Goal: Information Seeking & Learning: Learn about a topic

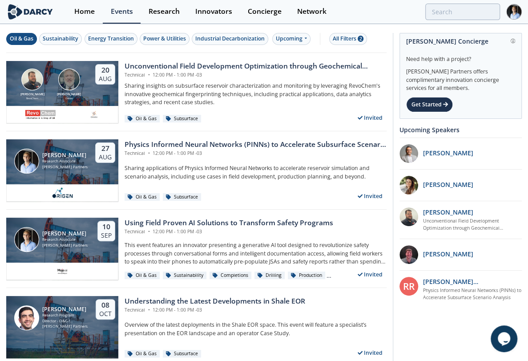
click at [32, 40] on div "Oil & Gas" at bounding box center [22, 39] width 24 height 8
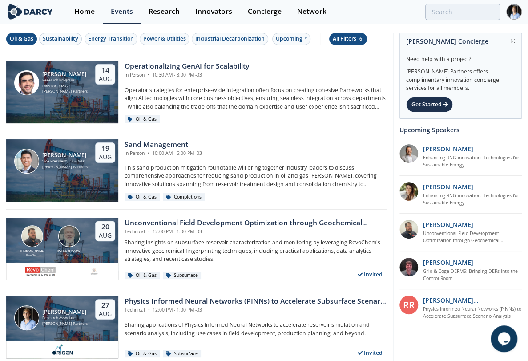
click at [348, 40] on div "All Filters 6" at bounding box center [348, 39] width 31 height 8
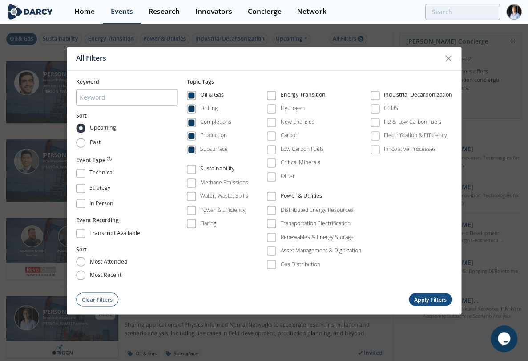
click at [450, 57] on icon at bounding box center [448, 58] width 11 height 11
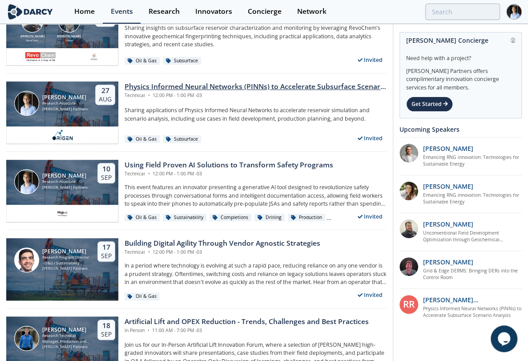
scroll to position [197, 0]
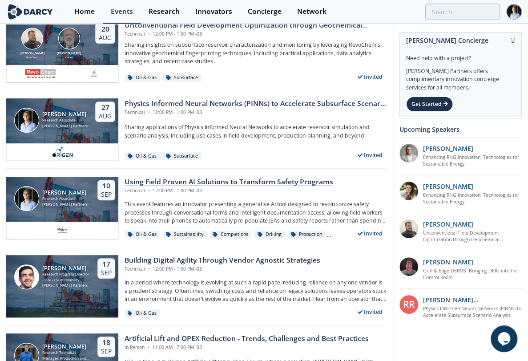
click at [170, 189] on div "Technical • 12:00 PM - 1:00 PM -03" at bounding box center [229, 190] width 209 height 7
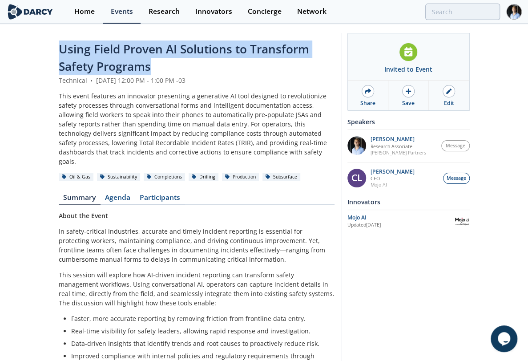
drag, startPoint x: 112, startPoint y: 51, endPoint x: 161, endPoint y: 72, distance: 52.8
click at [161, 72] on div "Using Field Proven AI Solutions to Transform Safety Programs Technical • [DATE]…" at bounding box center [264, 301] width 528 height 553
copy span "Using Field Proven AI Solutions to Transform Safety Programs"
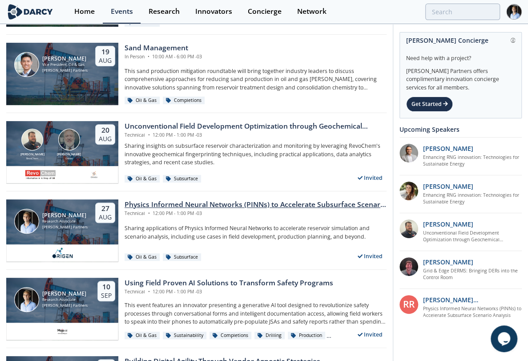
scroll to position [99, 0]
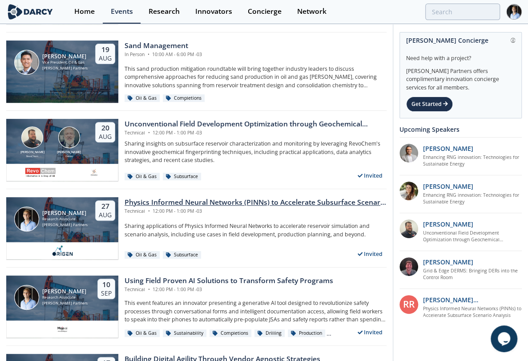
click at [85, 220] on div "[PERSON_NAME] Research Associate [PERSON_NAME] Partners [DATE]" at bounding box center [62, 219] width 112 height 45
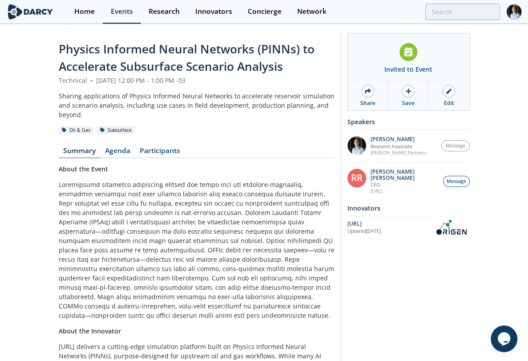
click at [510, 101] on div "Physics Informed Neural Networks (PINNs) to Accelerate Subsurface Scenario Anal…" at bounding box center [264, 275] width 528 height 500
click at [447, 104] on div "Edit" at bounding box center [449, 103] width 10 height 8
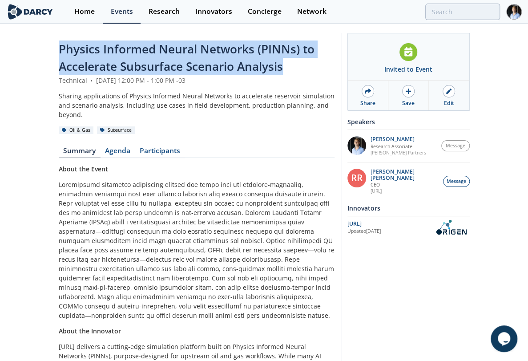
drag, startPoint x: 55, startPoint y: 47, endPoint x: 297, endPoint y: 64, distance: 243.0
click at [297, 64] on div "Physics Informed Neural Networks (PINNs) to Accelerate Subsurface Scenario Anal…" at bounding box center [264, 275] width 528 height 500
copy span "Physics Informed Neural Networks (PINNs) to Accelerate Subsurface Scenario Anal…"
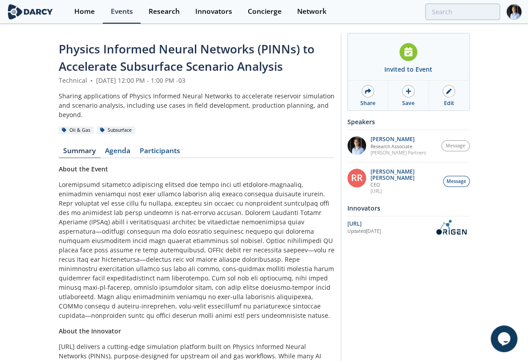
click at [428, 303] on div "Invited to Event Share Save Edit Speakers [PERSON_NAME] Research Associate [PER…" at bounding box center [405, 273] width 129 height 480
